Goal: Task Accomplishment & Management: Use online tool/utility

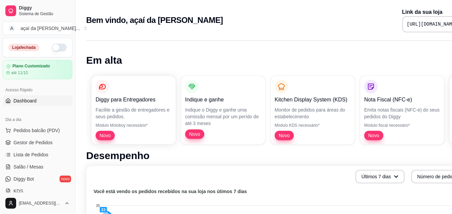
click at [54, 50] on button "button" at bounding box center [59, 47] width 15 height 8
click at [32, 142] on span "Gestor de Pedidos" at bounding box center [32, 142] width 39 height 7
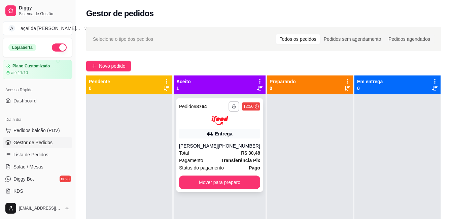
click at [195, 127] on div "**********" at bounding box center [219, 144] width 86 height 93
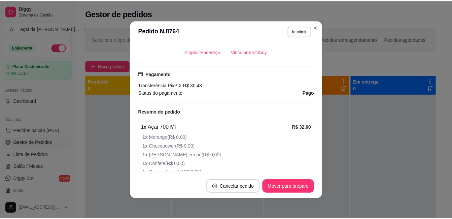
scroll to position [224, 0]
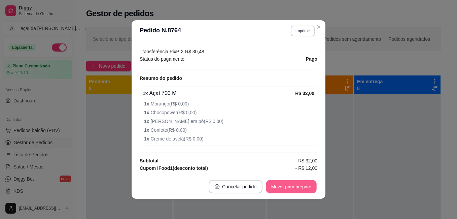
click at [281, 188] on button "Mover para preparo" at bounding box center [291, 186] width 50 height 13
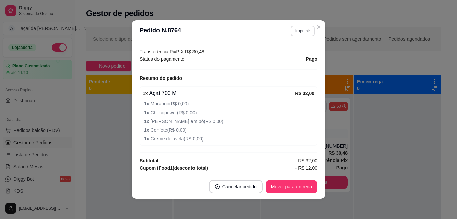
click at [303, 32] on button "Imprimir" at bounding box center [303, 31] width 24 height 11
click at [291, 58] on button "IMPRESSORA" at bounding box center [288, 54] width 47 height 10
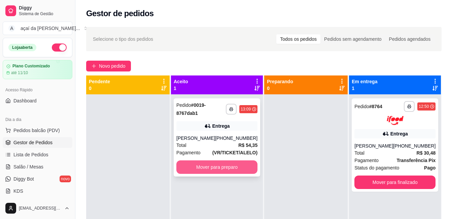
click at [205, 168] on button "Mover para preparo" at bounding box center [216, 166] width 81 height 13
